Goal: Find specific page/section: Find specific page/section

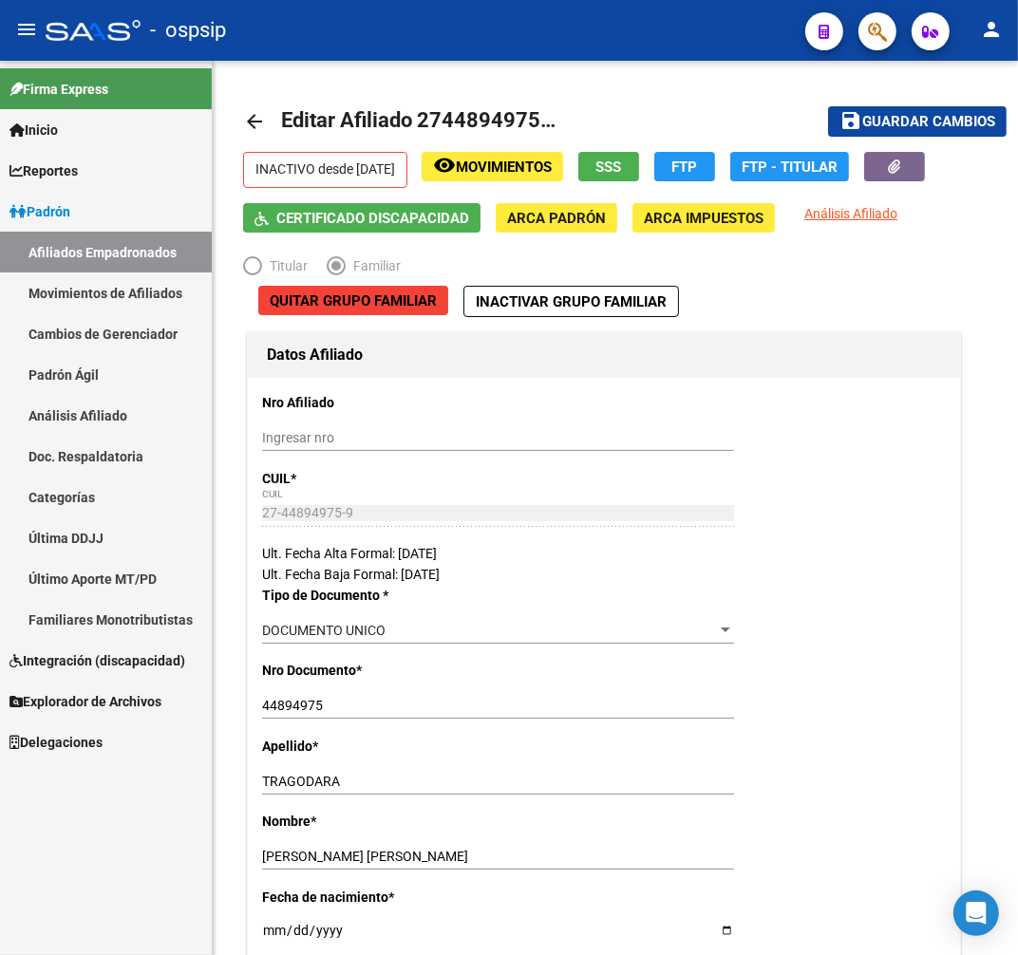
scroll to position [2005, 0]
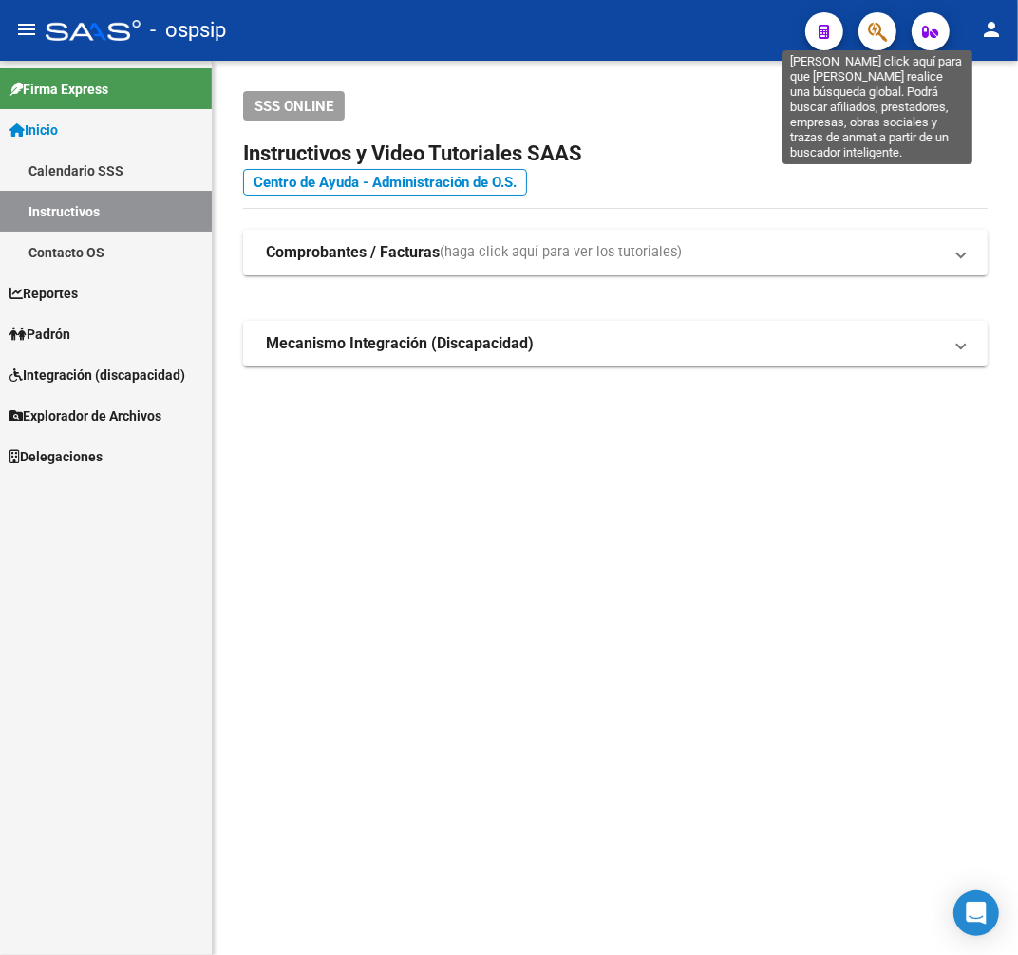
click at [870, 21] on icon "button" at bounding box center [877, 32] width 19 height 22
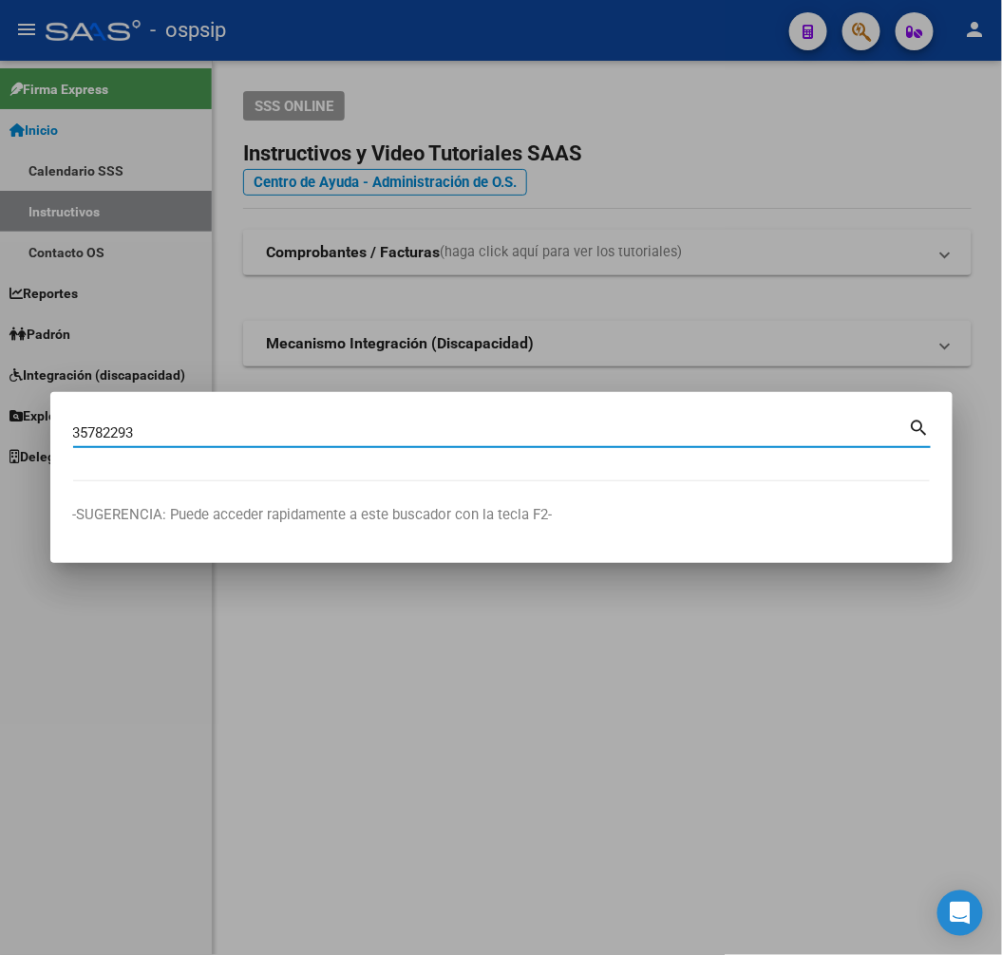
type input "35782293"
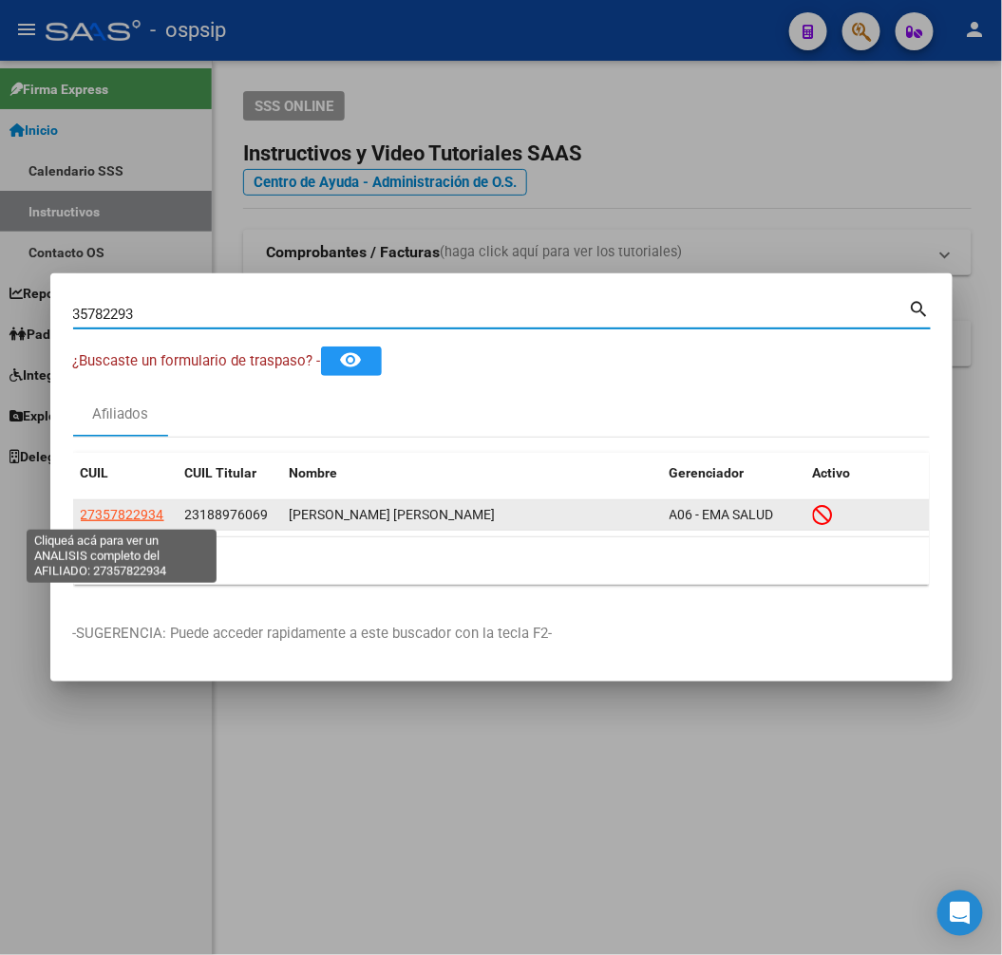
click at [122, 510] on span "27357822934" at bounding box center [123, 514] width 84 height 15
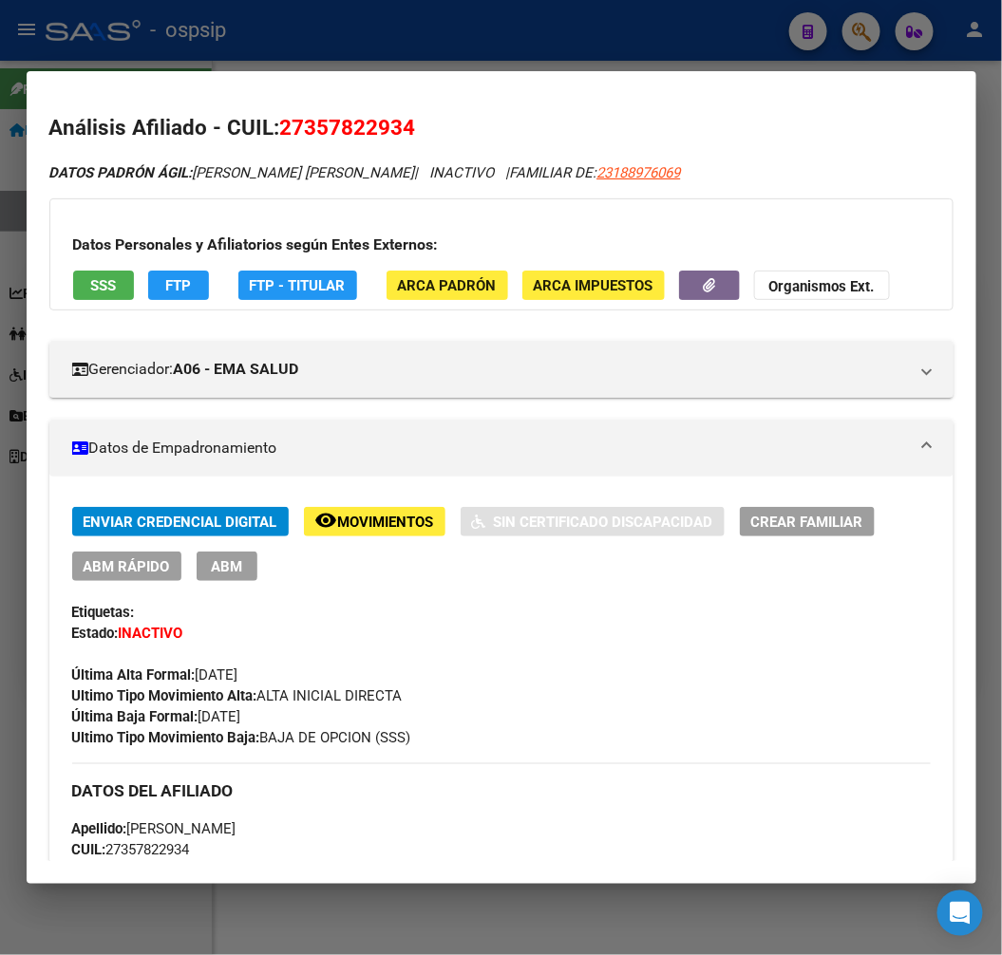
click at [171, 276] on span "FTP" at bounding box center [178, 284] width 26 height 17
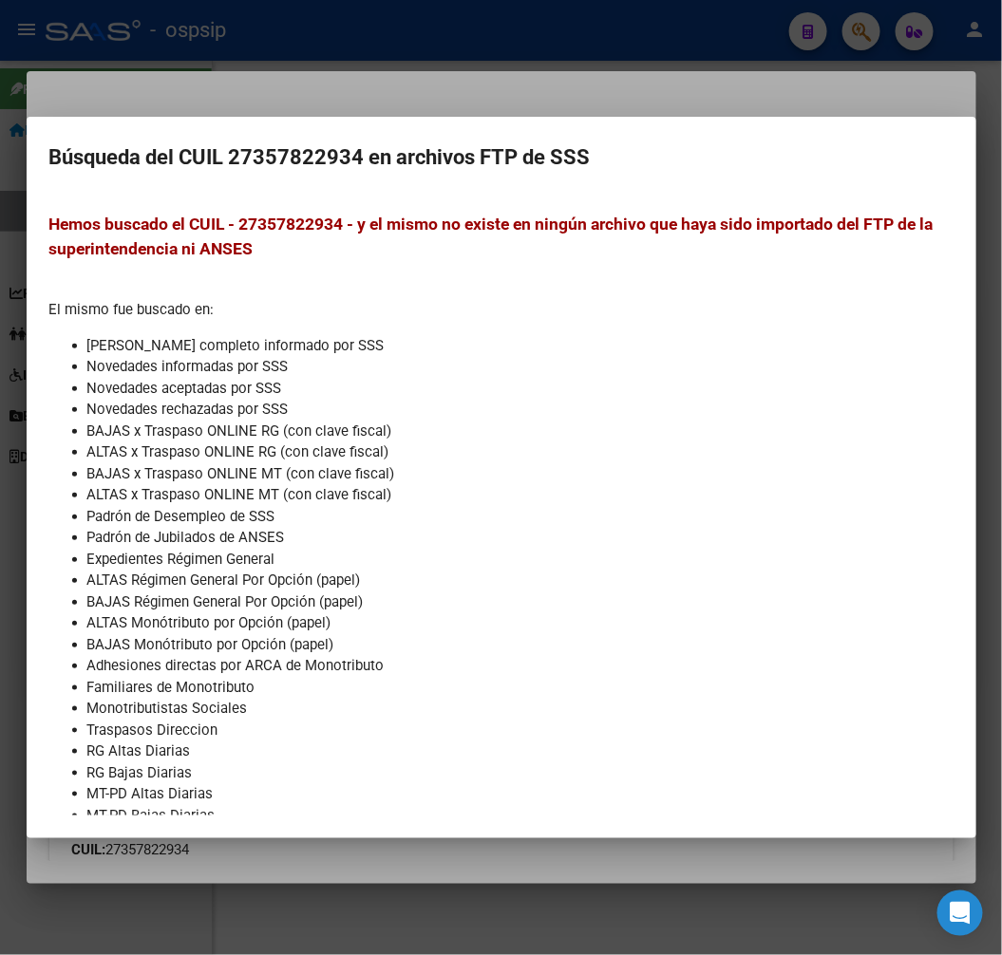
click at [462, 101] on div at bounding box center [501, 477] width 1002 height 955
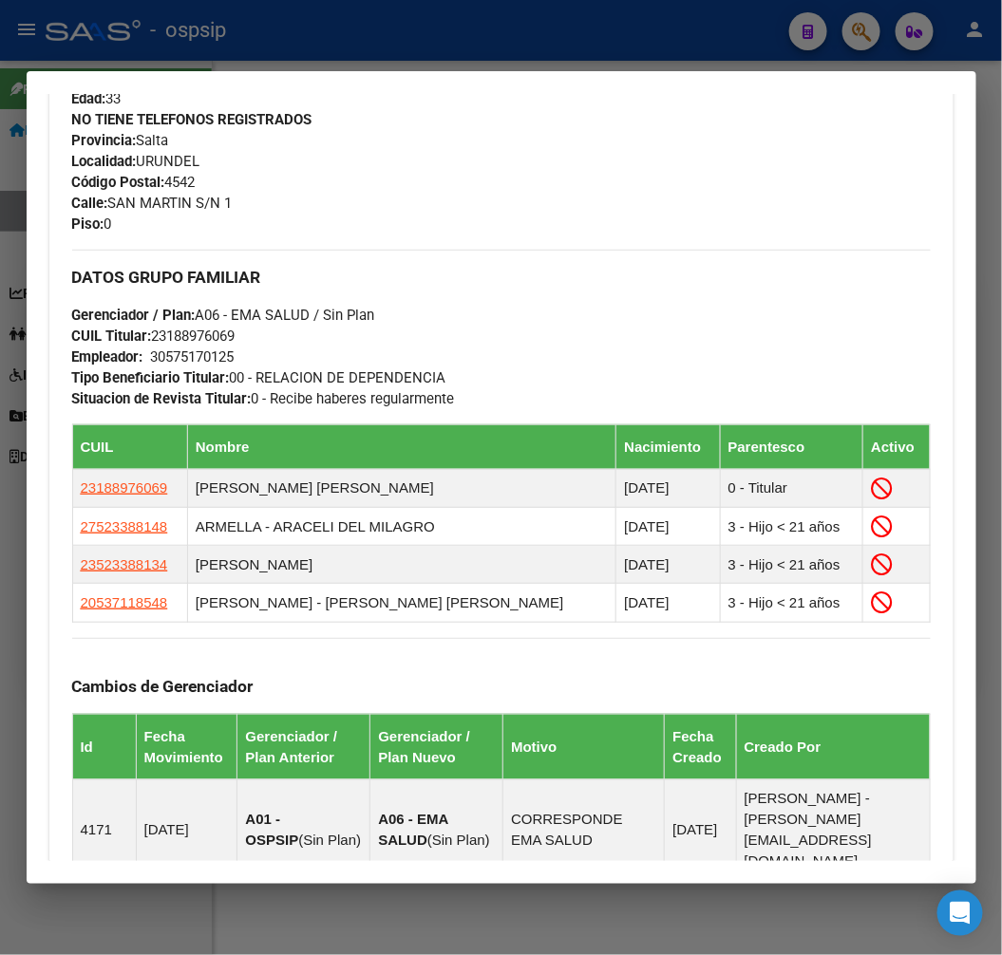
scroll to position [950, 0]
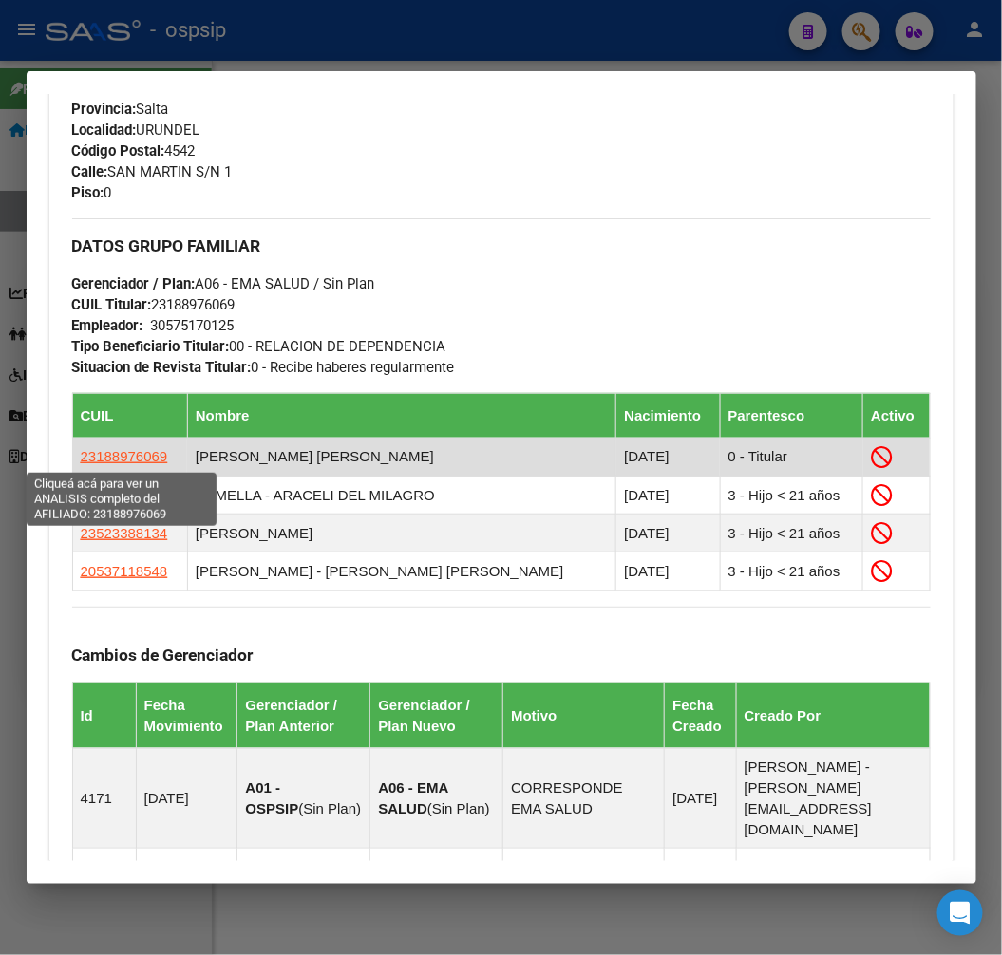
click at [127, 454] on span "23188976069" at bounding box center [124, 456] width 87 height 16
type textarea "23188976069"
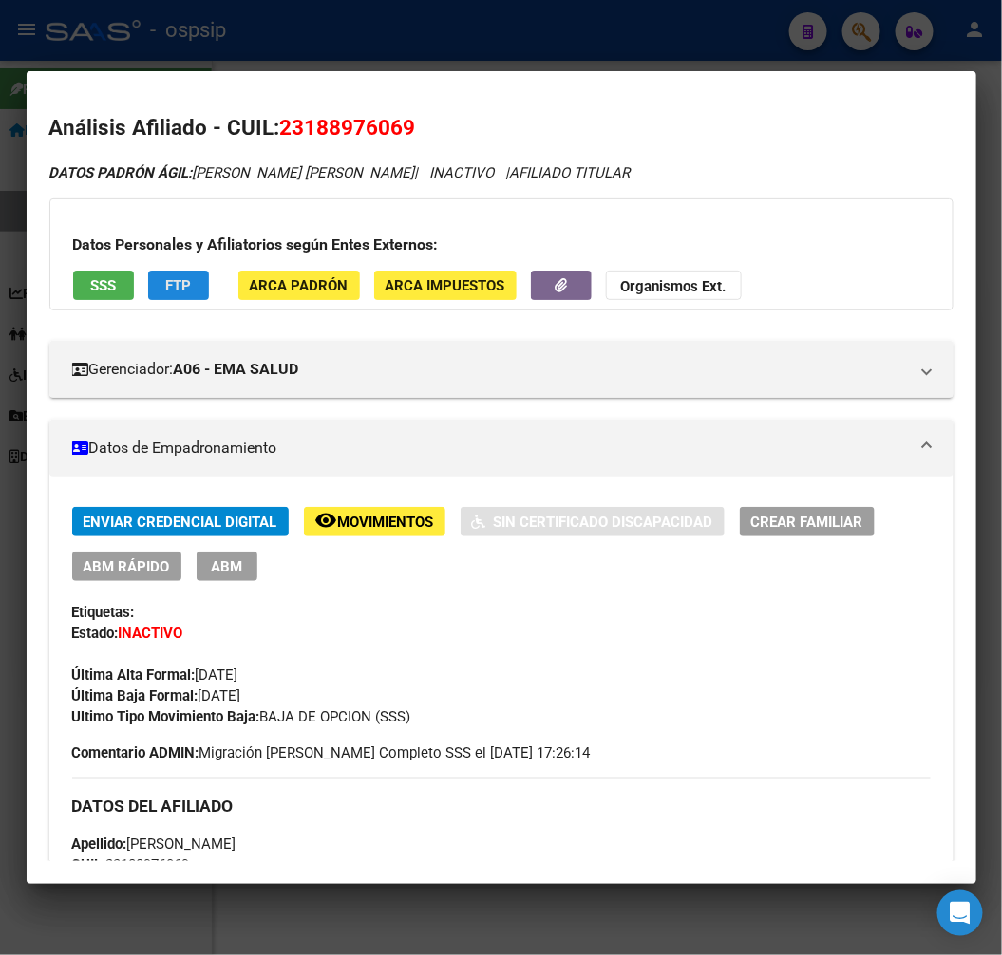
click at [194, 290] on button "FTP" at bounding box center [178, 285] width 61 height 29
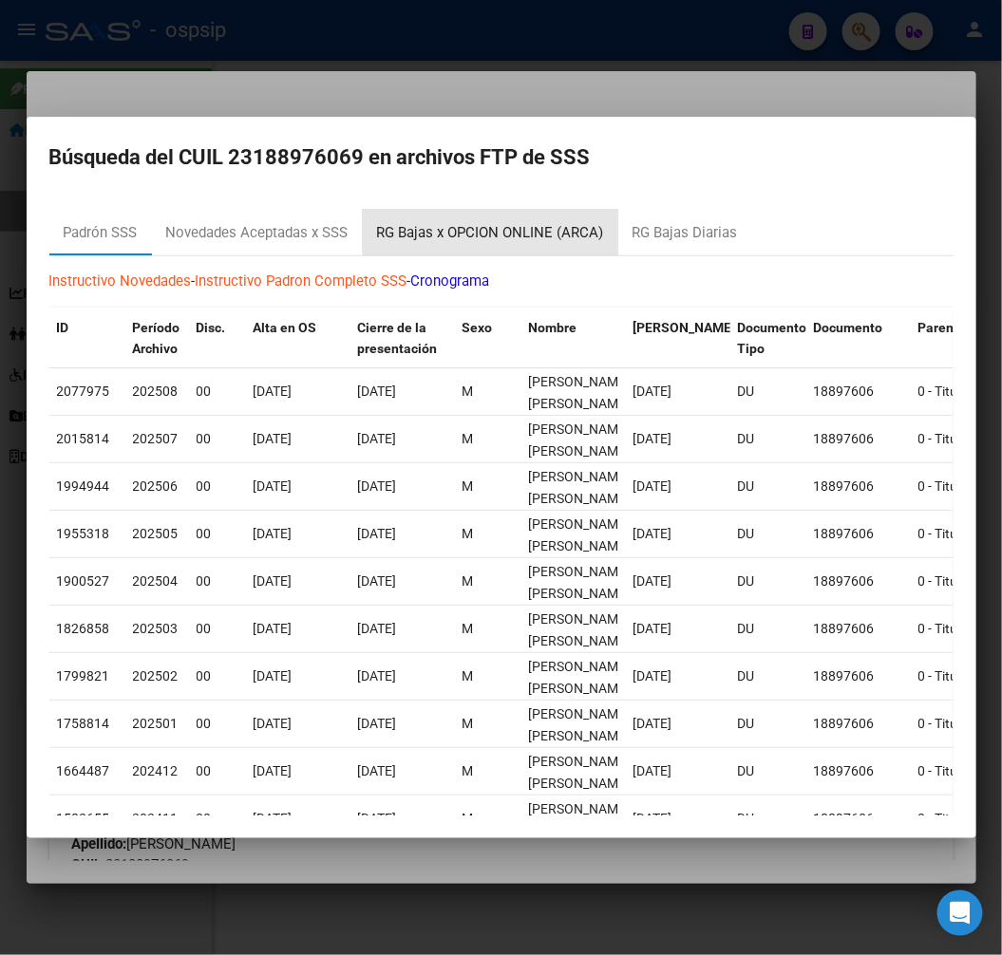
click at [515, 228] on div "RG Bajas x OPCION ONLINE (ARCA)" at bounding box center [490, 233] width 227 height 22
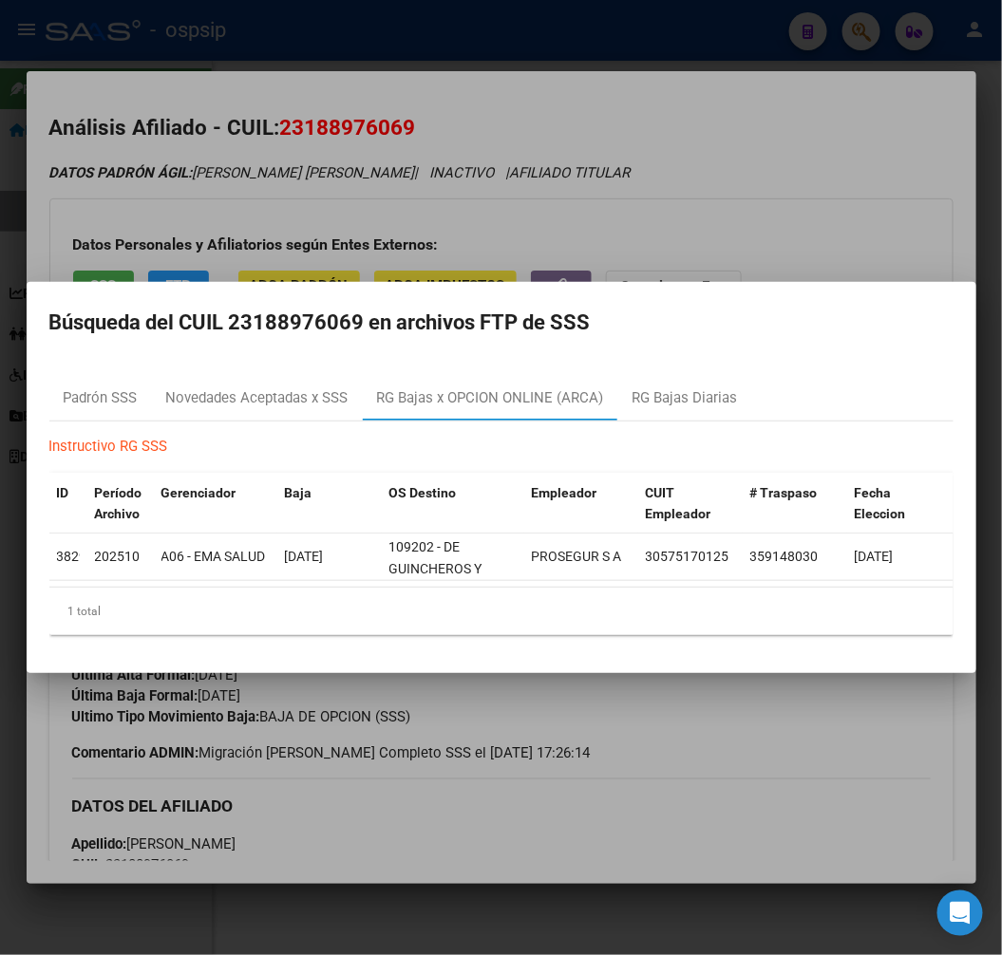
click at [658, 824] on div at bounding box center [501, 477] width 1002 height 955
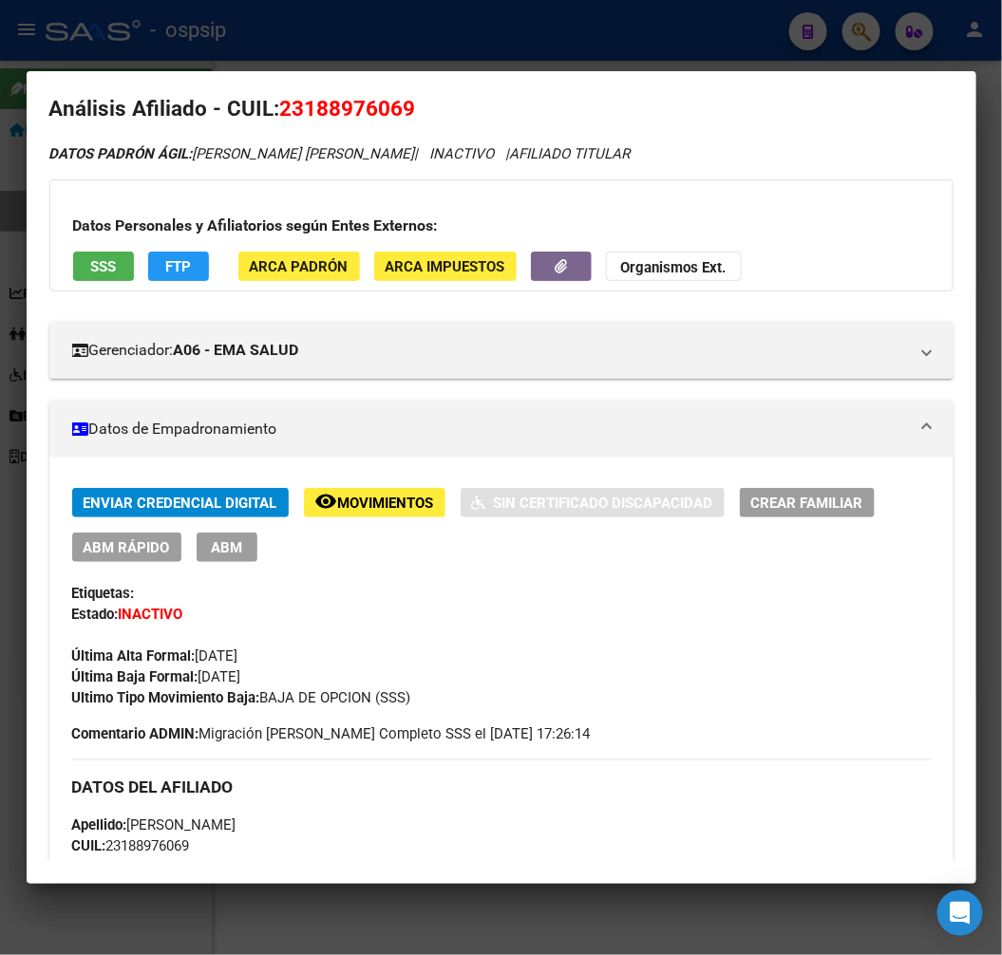
scroll to position [0, 0]
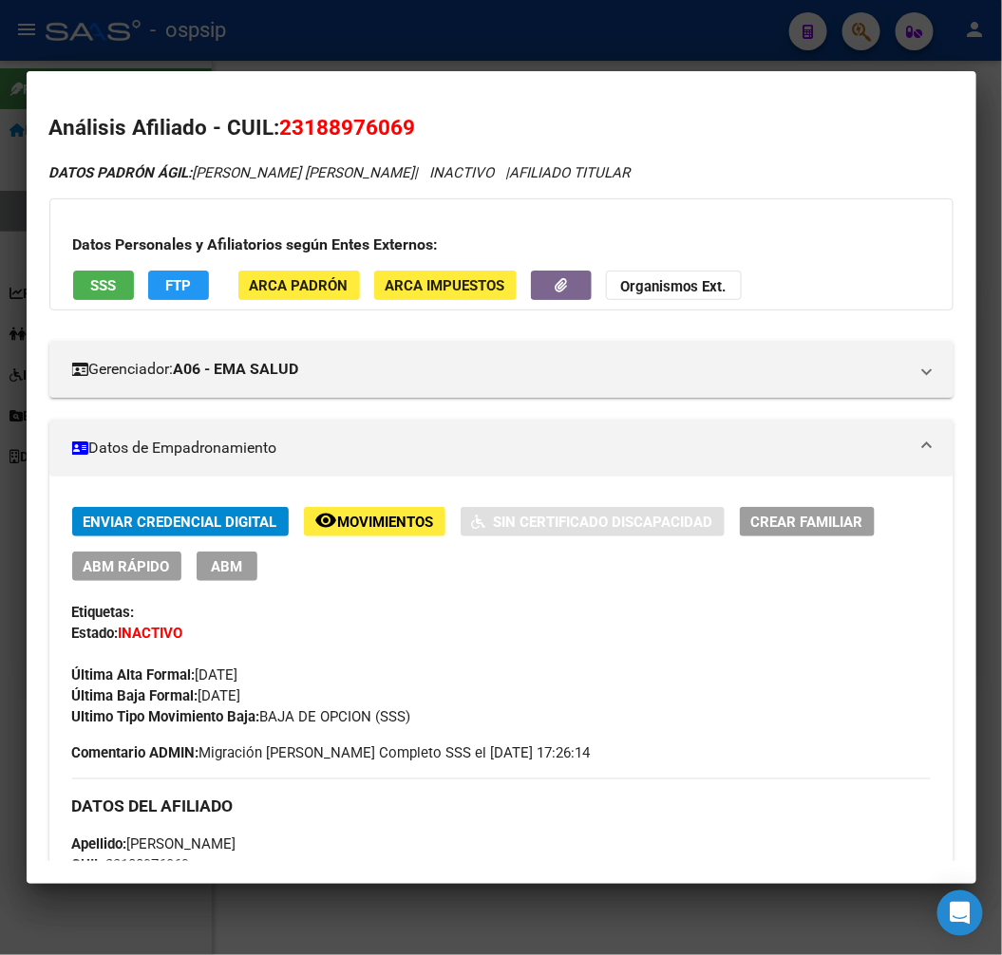
click at [178, 282] on span "FTP" at bounding box center [178, 285] width 26 height 17
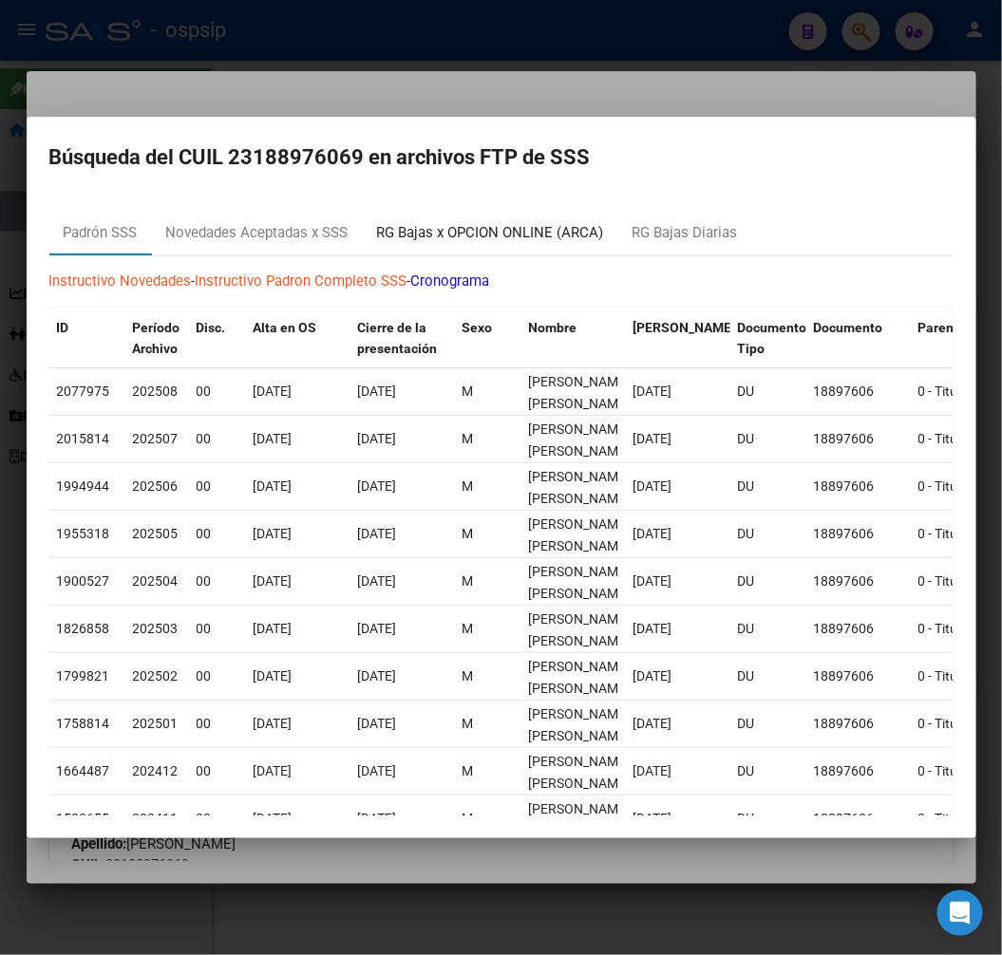
click at [462, 243] on div "RG Bajas x OPCION ONLINE (ARCA)" at bounding box center [490, 233] width 255 height 46
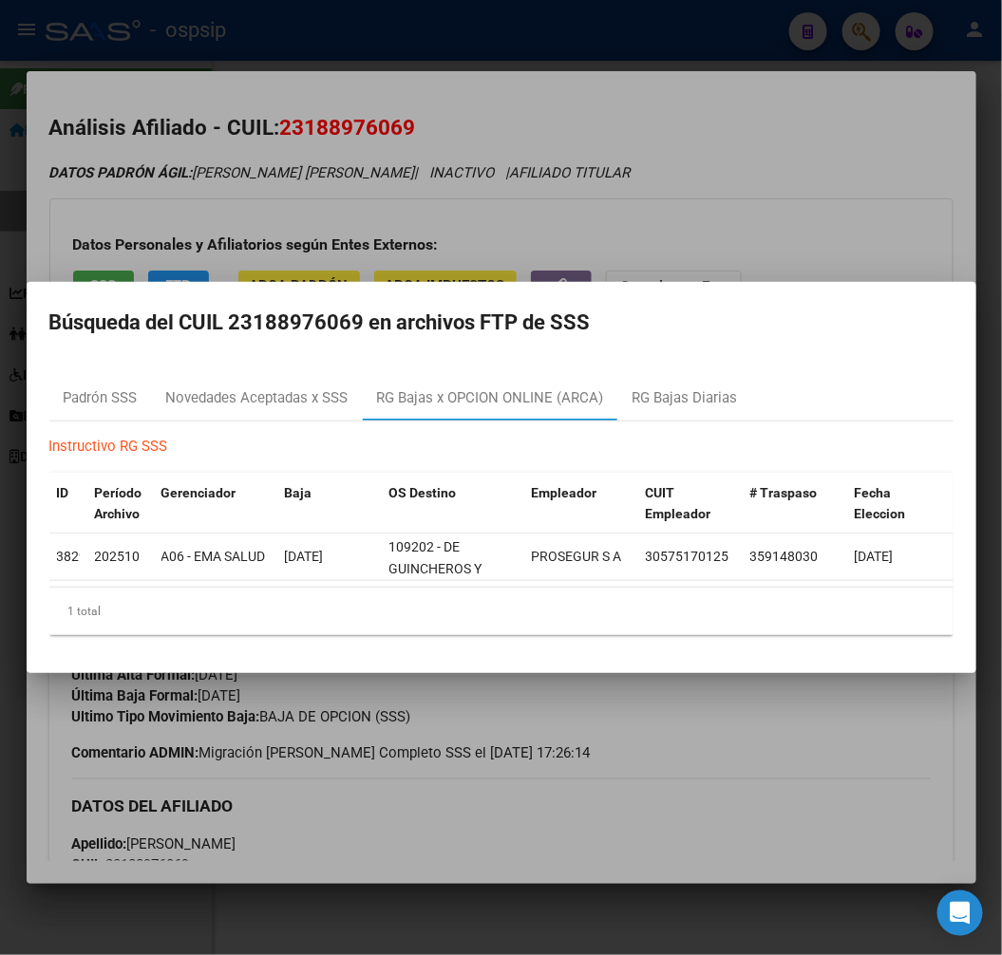
click at [613, 232] on div at bounding box center [501, 477] width 1002 height 955
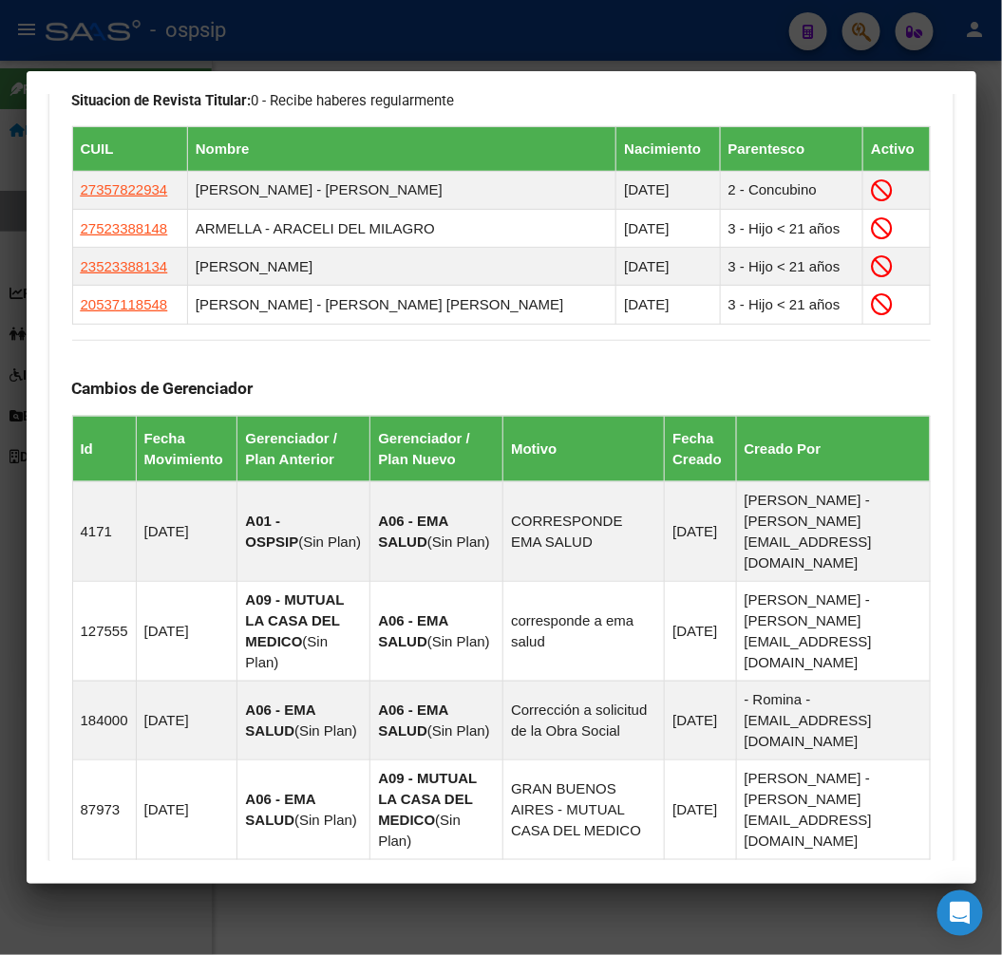
scroll to position [1442, 0]
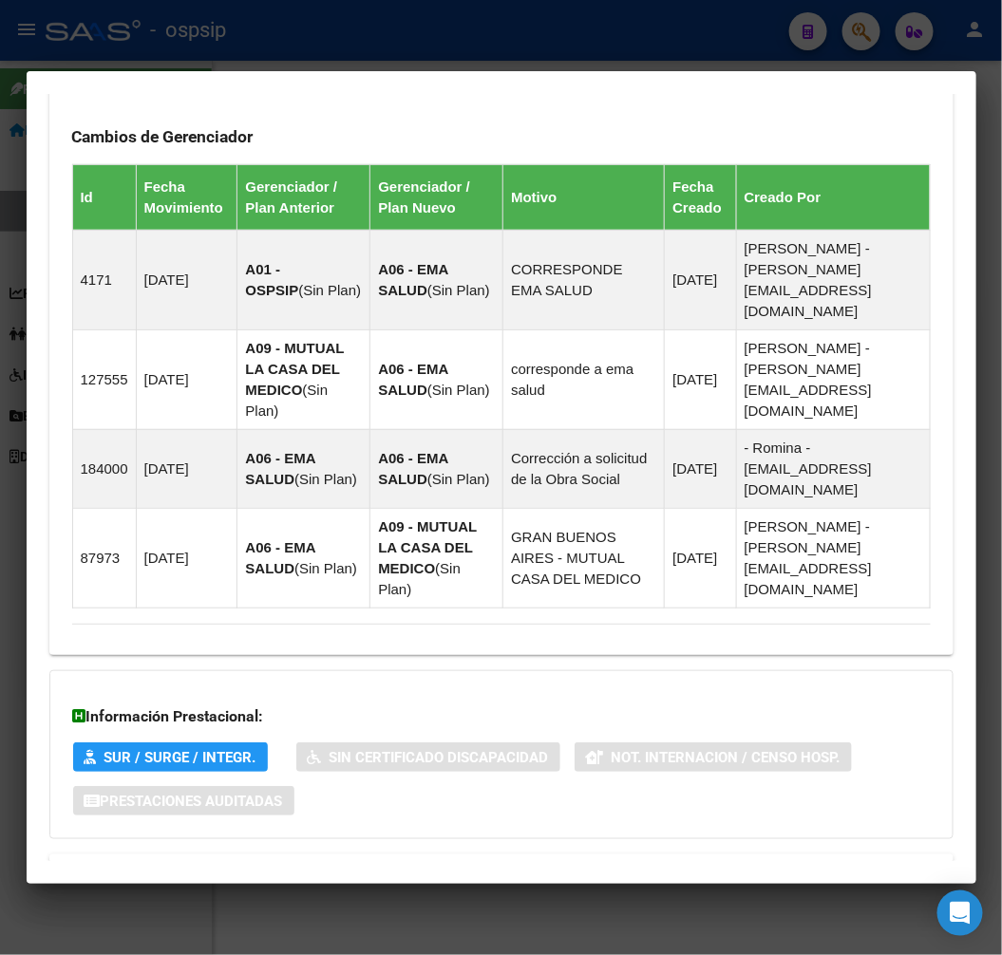
drag, startPoint x: 670, startPoint y: 790, endPoint x: 671, endPoint y: 728, distance: 61.7
click at [669, 866] on mat-panel-title "Aportes y Contribuciones del Afiliado: 23188976069" at bounding box center [490, 877] width 836 height 23
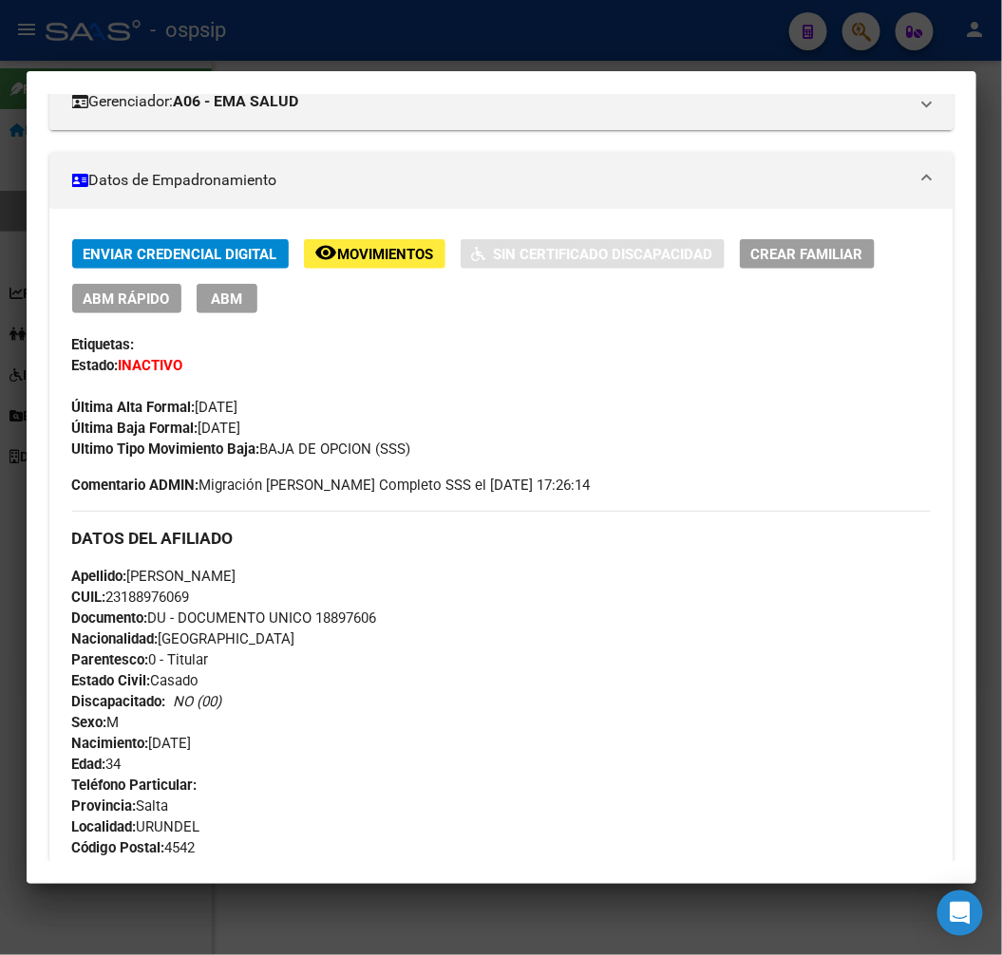
scroll to position [0, 0]
